Goal: Find specific page/section: Find specific page/section

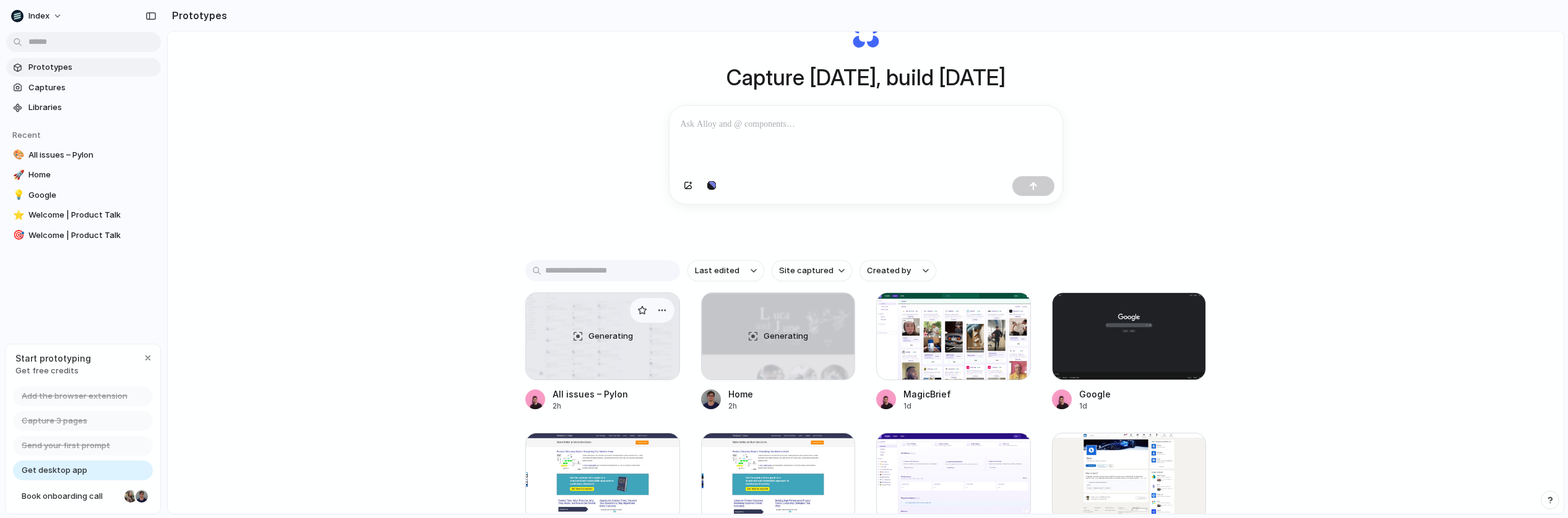
scroll to position [76, 0]
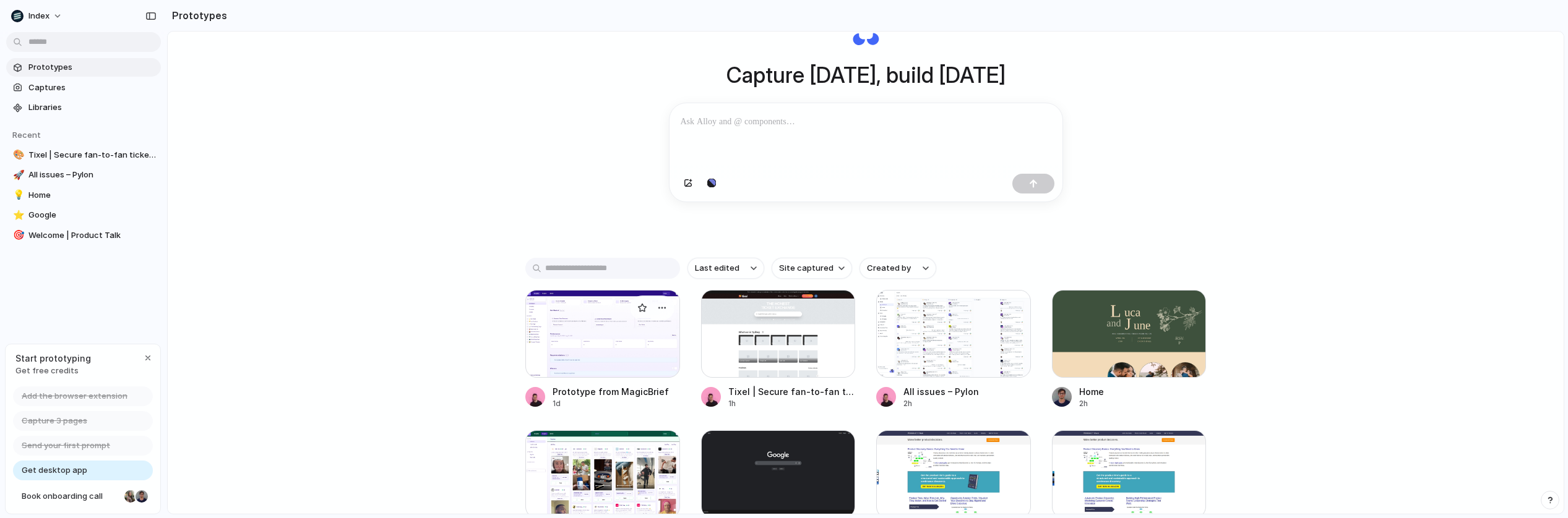
click at [618, 319] on div at bounding box center [602, 334] width 155 height 88
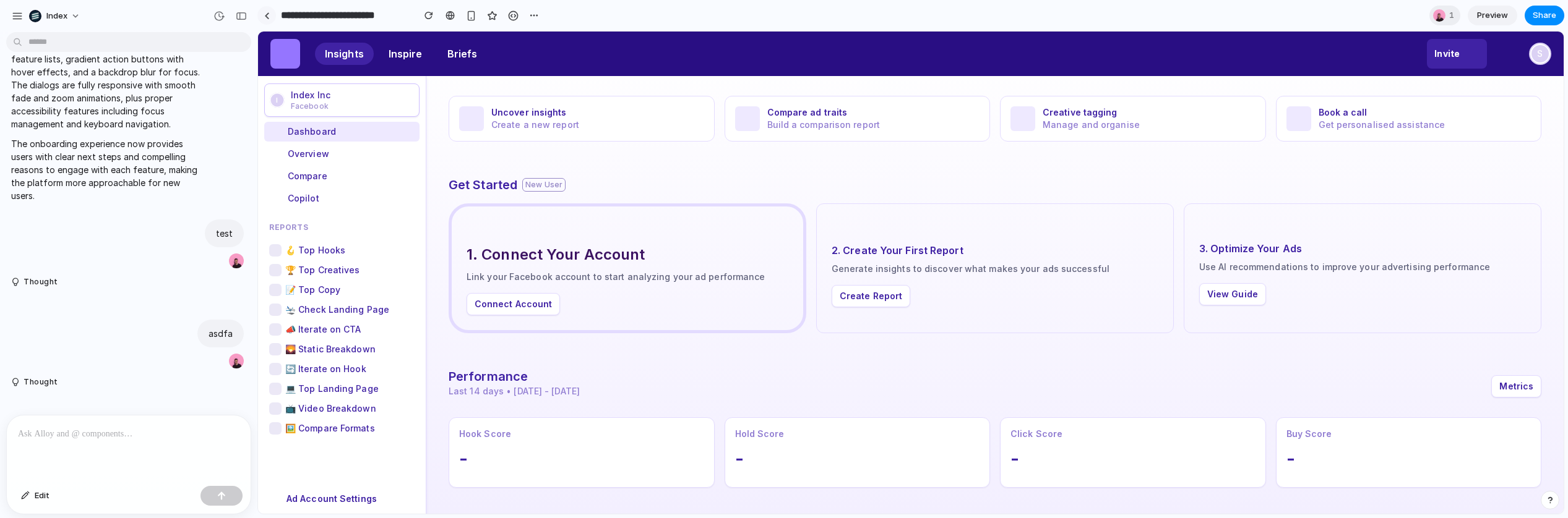
click at [268, 9] on link at bounding box center [267, 15] width 19 height 19
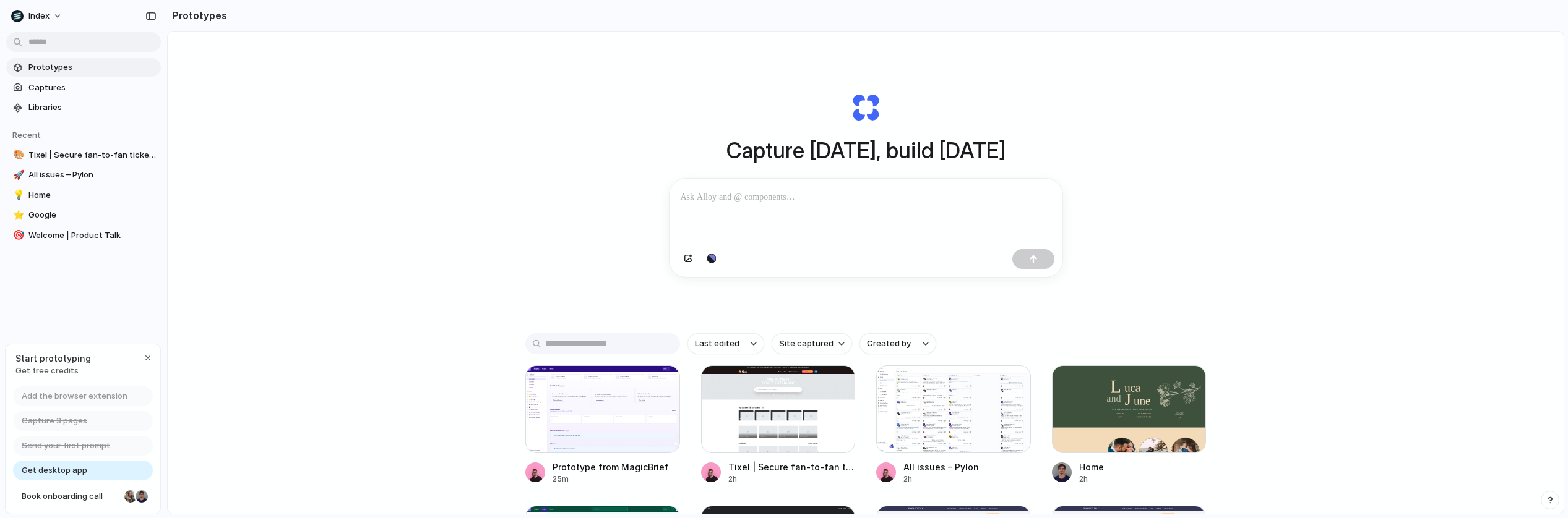
scroll to position [152, 0]
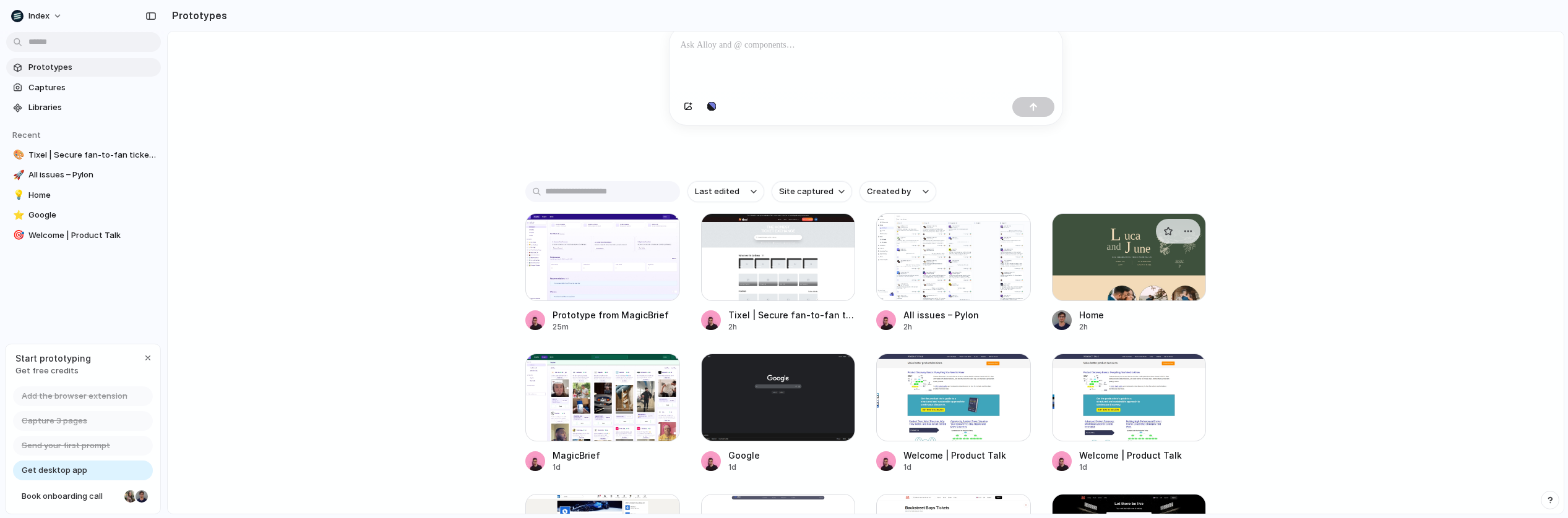
click at [1157, 264] on div at bounding box center [1129, 257] width 155 height 88
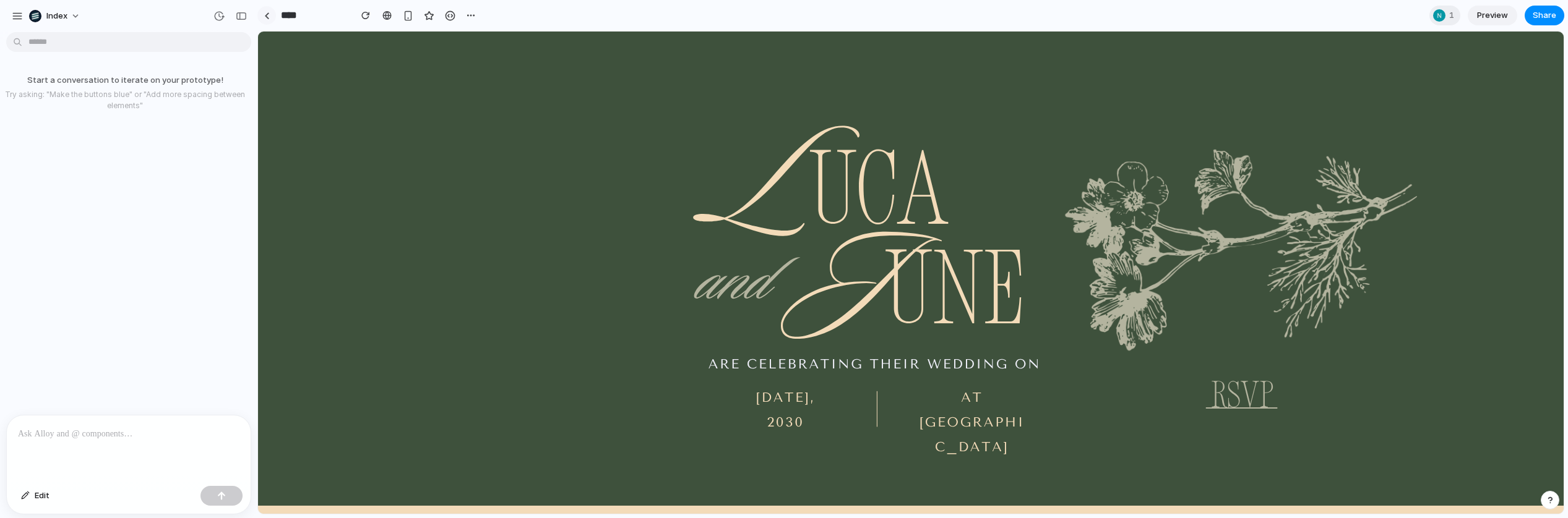
click at [270, 16] on link at bounding box center [267, 15] width 19 height 19
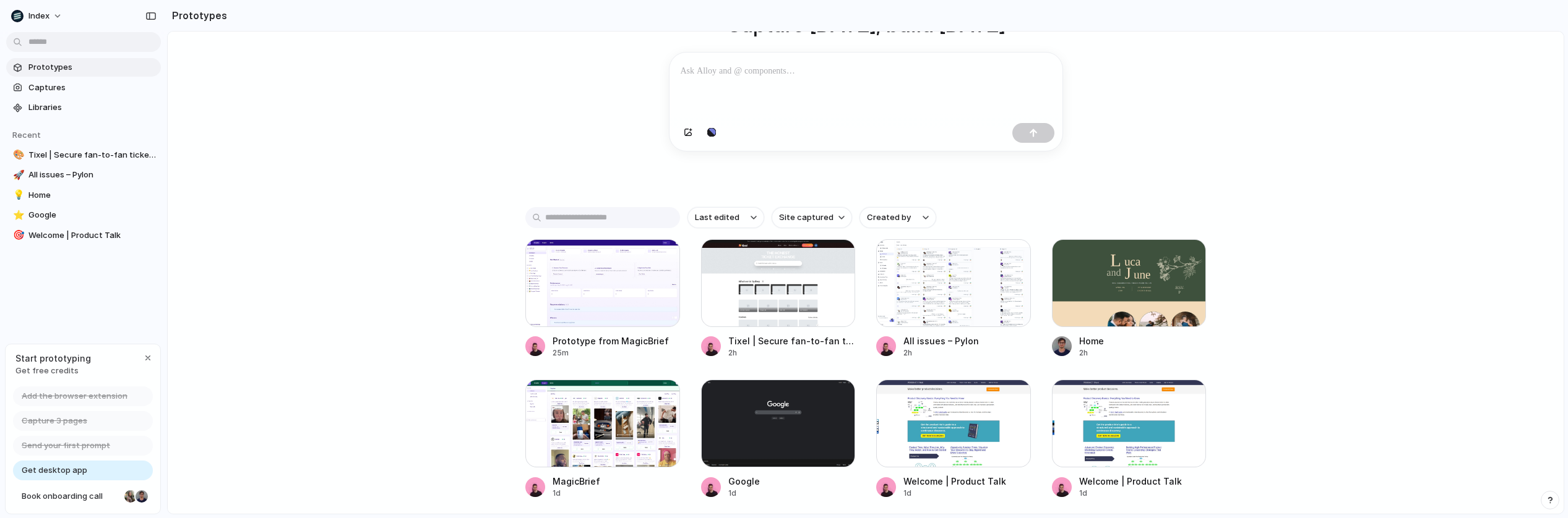
scroll to position [127, 0]
